Goal: Task Accomplishment & Management: Manage account settings

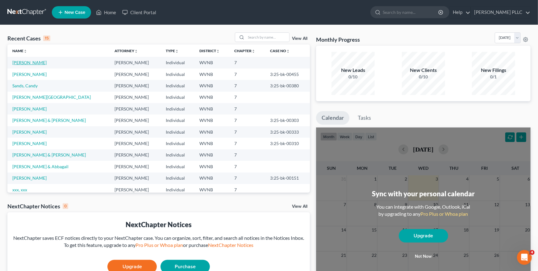
click at [32, 63] on link "[PERSON_NAME]" at bounding box center [29, 62] width 34 height 5
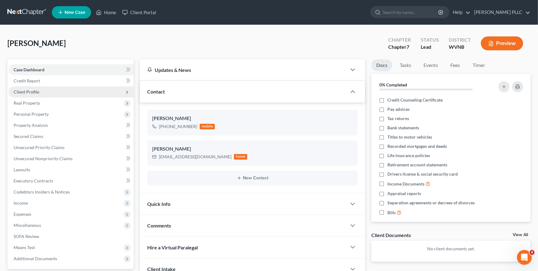
click at [45, 89] on span "Client Profile" at bounding box center [71, 91] width 125 height 11
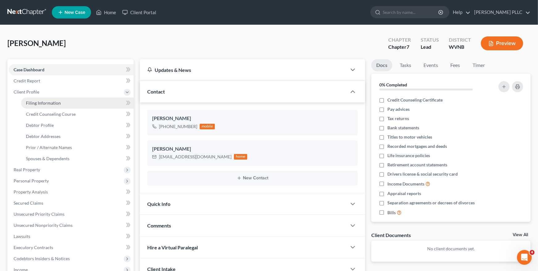
click at [55, 103] on span "Filing Information" at bounding box center [43, 102] width 35 height 5
select select "1"
select select "0"
select select "51"
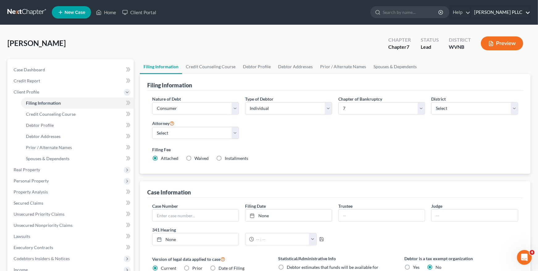
click at [498, 15] on link "[PERSON_NAME] PLLC" at bounding box center [500, 12] width 59 height 11
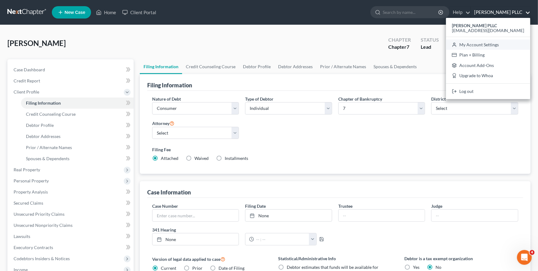
click at [486, 45] on link "My Account Settings" at bounding box center [488, 44] width 84 height 10
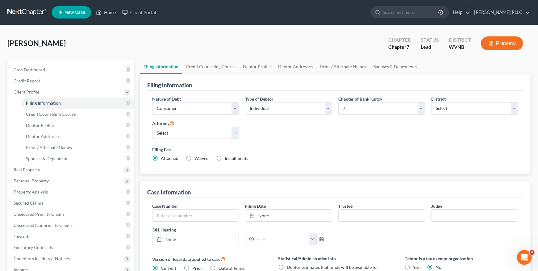
select select "88"
select select "24"
select select "51"
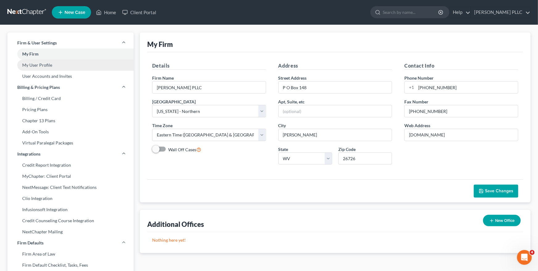
click at [53, 64] on link "My User Profile" at bounding box center [70, 65] width 126 height 11
select select "51"
select select "88"
select select "attorney"
select select "0"
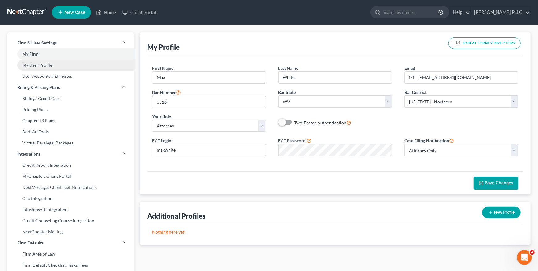
click at [65, 68] on link "My User Profile" at bounding box center [70, 65] width 126 height 11
click at [60, 69] on link "My User Profile" at bounding box center [70, 65] width 126 height 11
click at [78, 76] on link "User Accounts and Invites" at bounding box center [70, 76] width 126 height 11
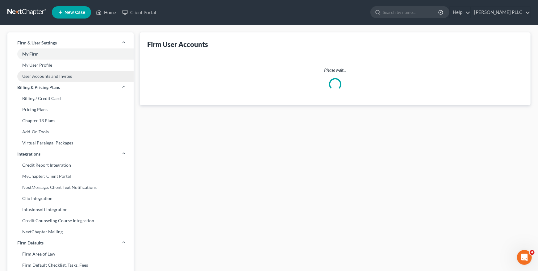
select select "0"
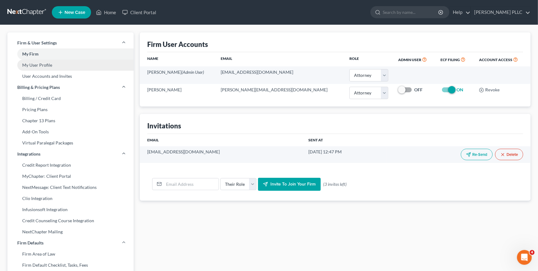
click at [61, 67] on link "My User Profile" at bounding box center [70, 65] width 126 height 11
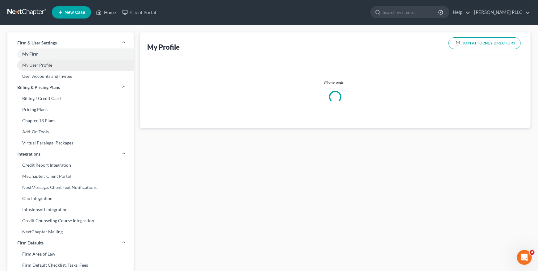
select select "51"
select select "88"
select select "attorney"
select select "0"
